Goal: Transaction & Acquisition: Purchase product/service

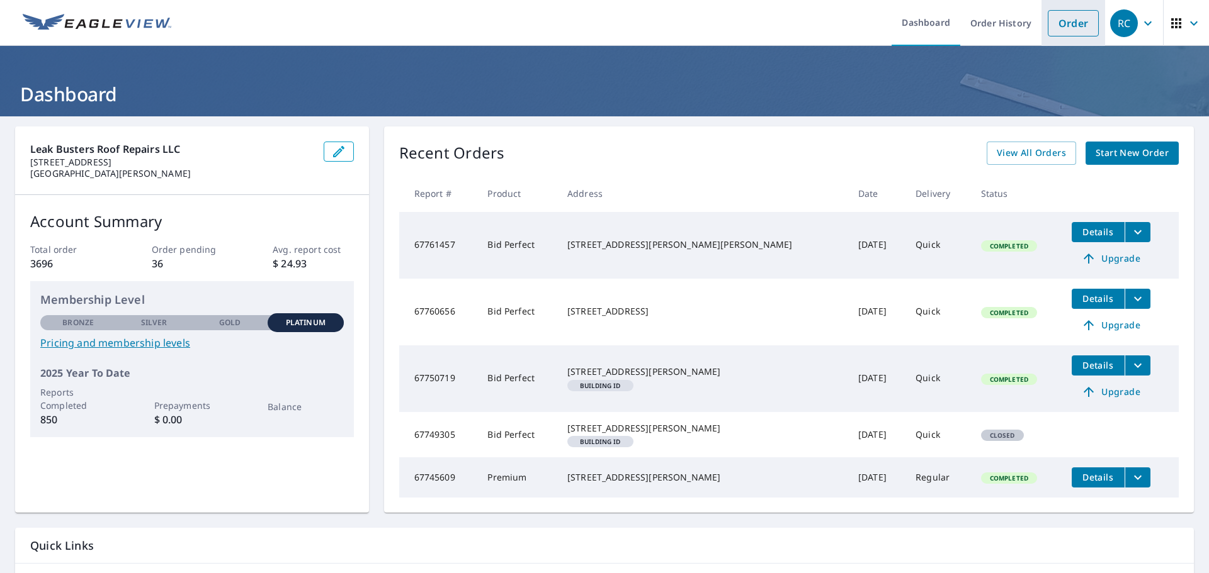
click at [1061, 26] on link "Order" at bounding box center [1073, 23] width 51 height 26
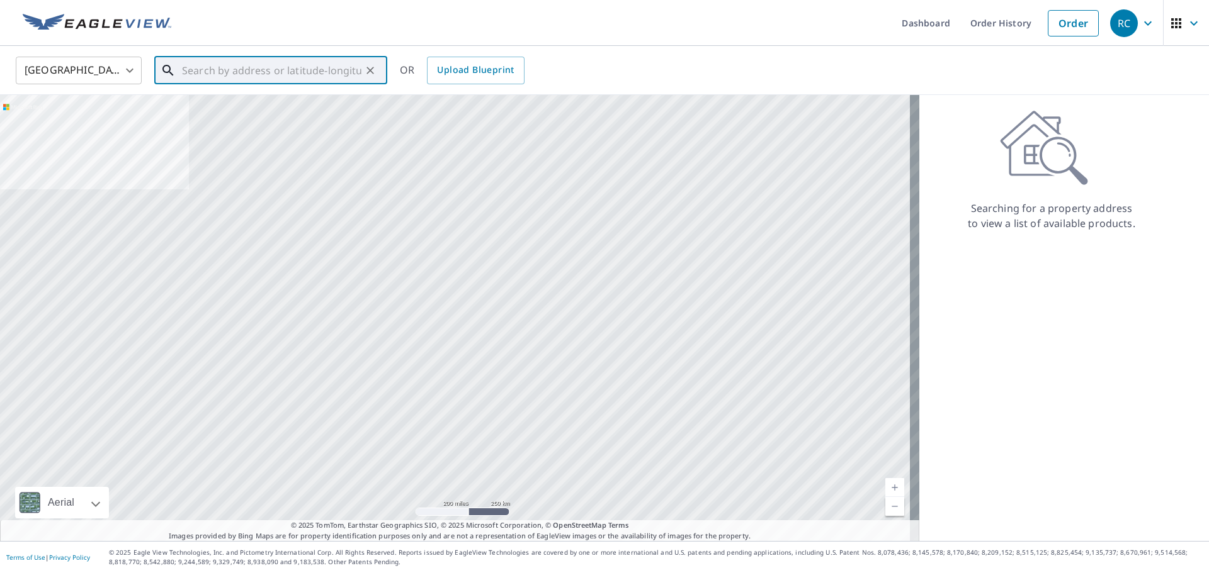
paste input "[STREET_ADDRESS]"
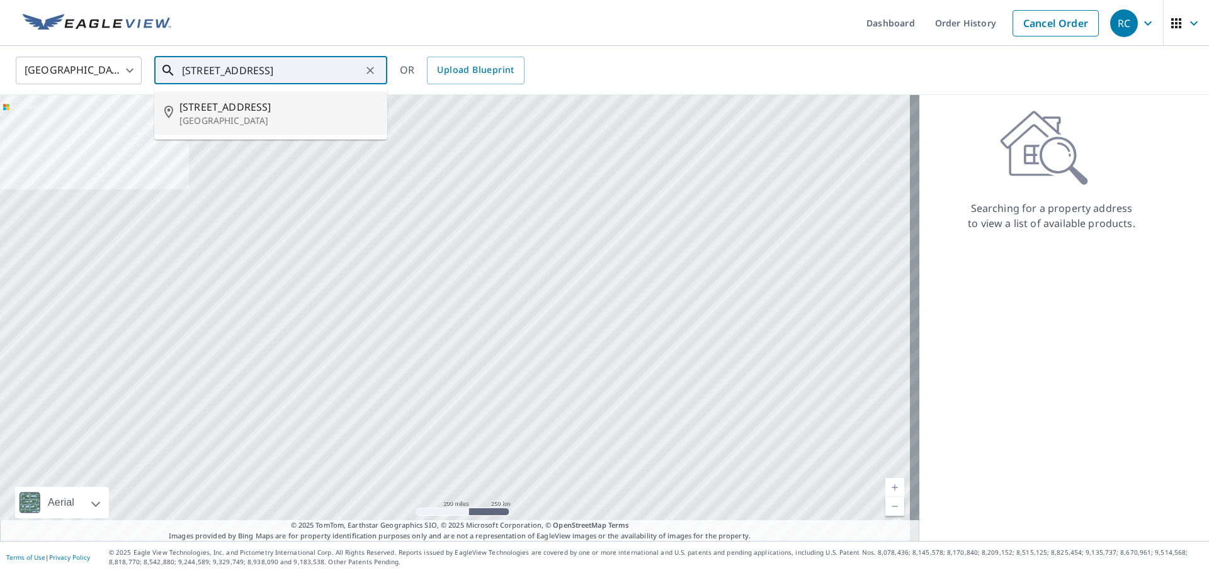
click at [247, 131] on li "[STREET_ADDRESS]" at bounding box center [270, 113] width 233 height 43
type input "[STREET_ADDRESS]"
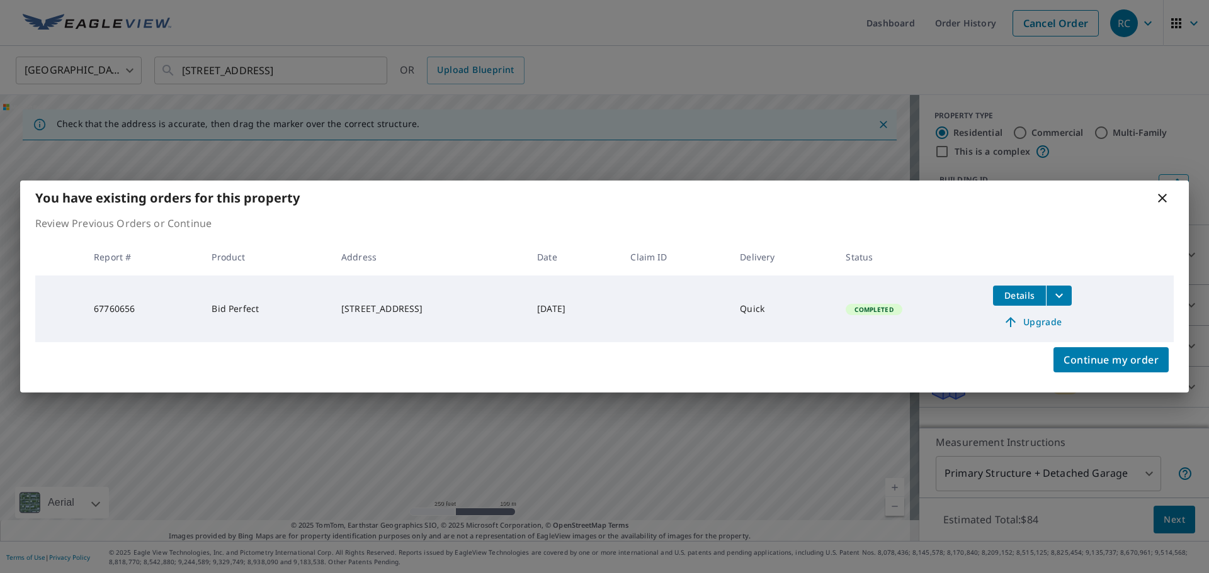
click at [1048, 322] on span "Upgrade" at bounding box center [1032, 322] width 64 height 15
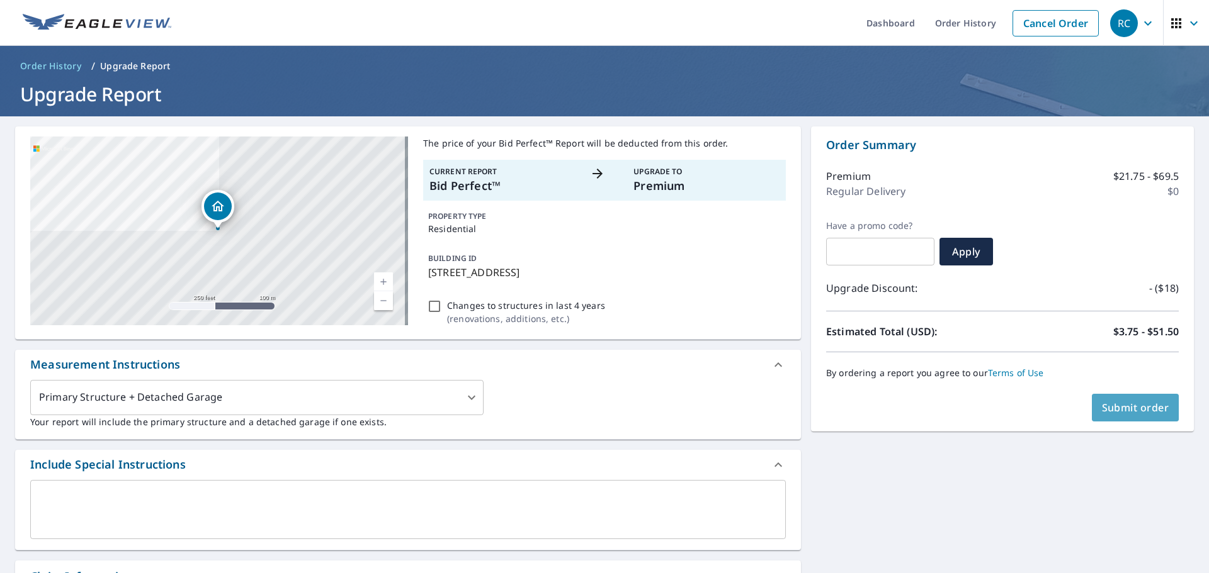
click at [1120, 406] on span "Submit order" at bounding box center [1135, 408] width 67 height 14
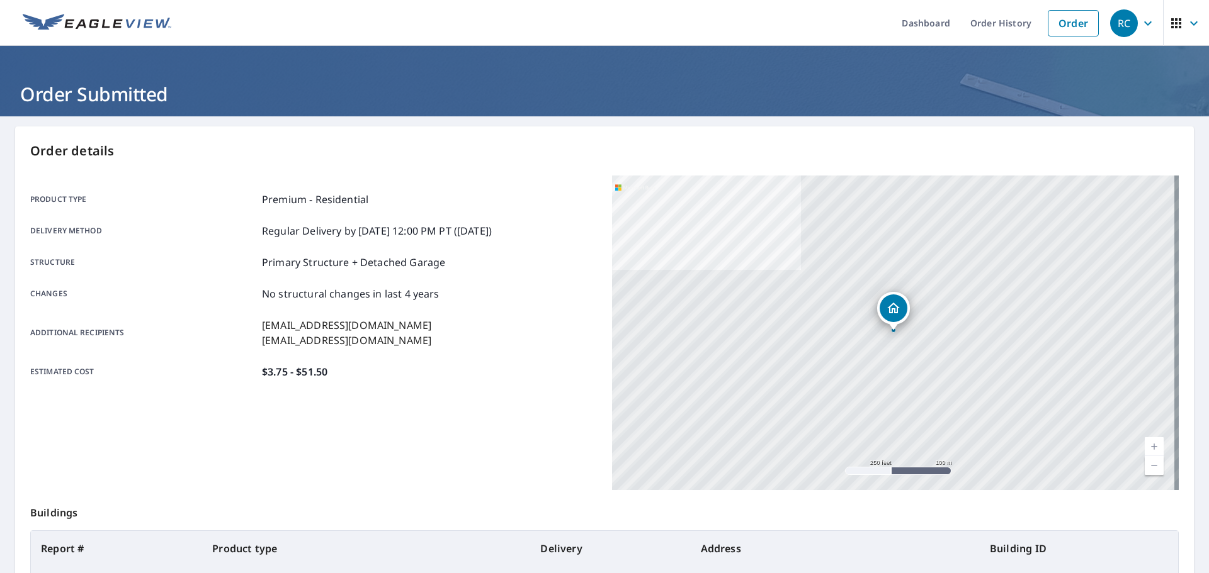
scroll to position [167, 0]
